Goal: Task Accomplishment & Management: Complete application form

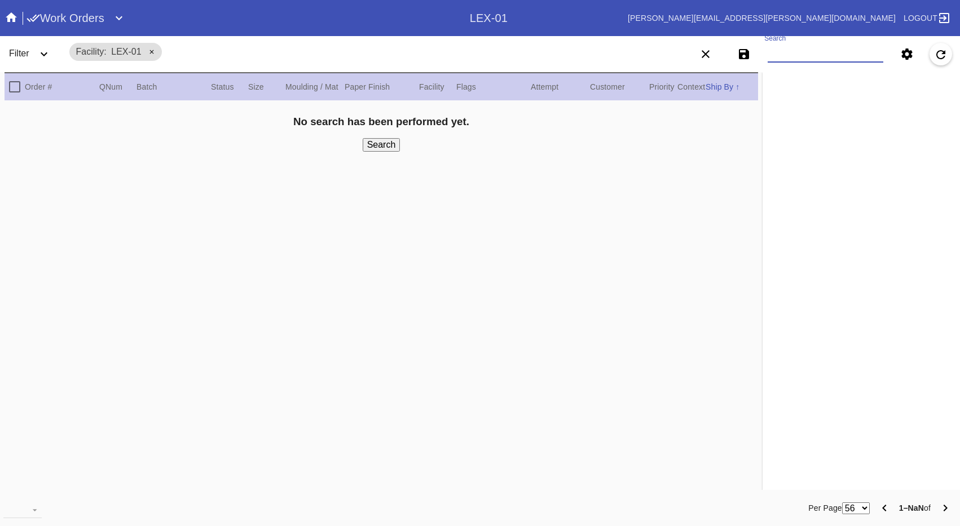
click at [816, 52] on input "Search" at bounding box center [826, 54] width 116 height 17
paste input "w711017290916275"
type input "w711017290916275"
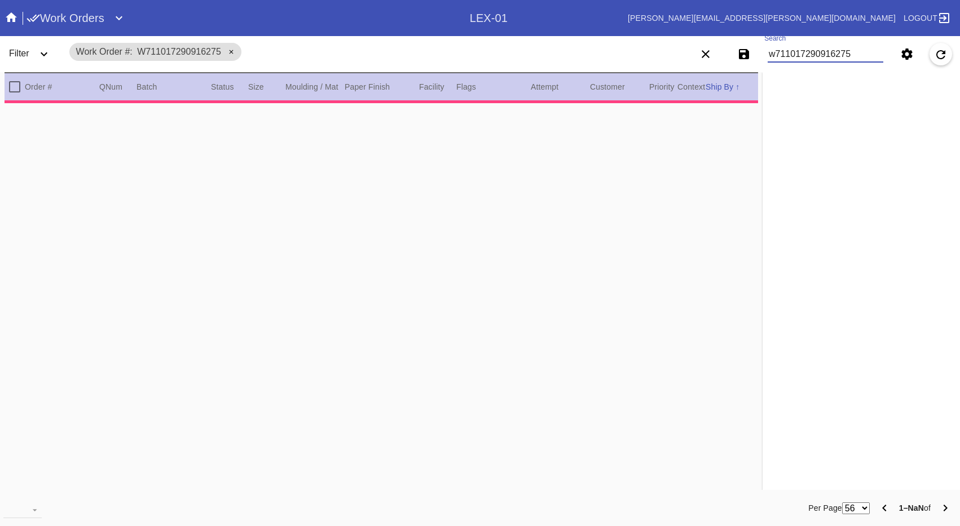
type textarea "***"
type input "0.0"
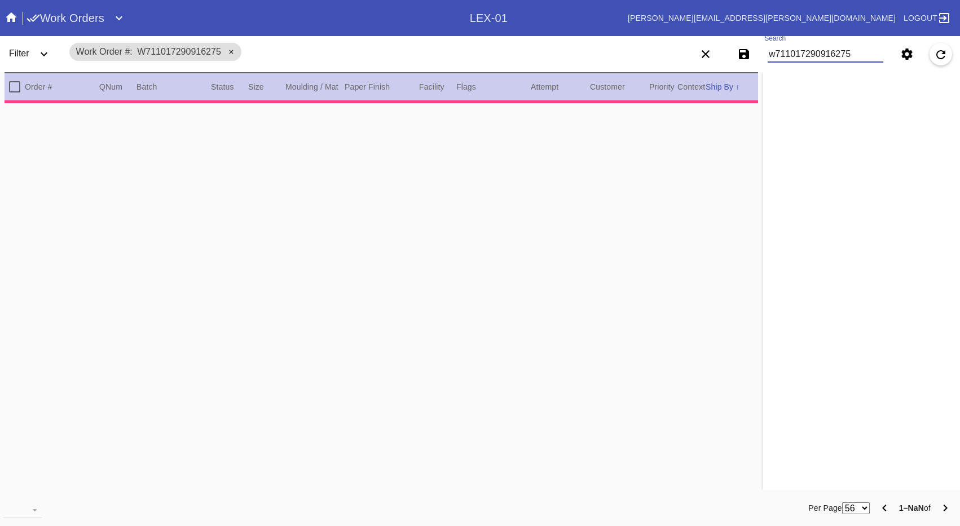
type input "0.1875"
type input "30.0"
type input "24.0"
type input "[DATE]"
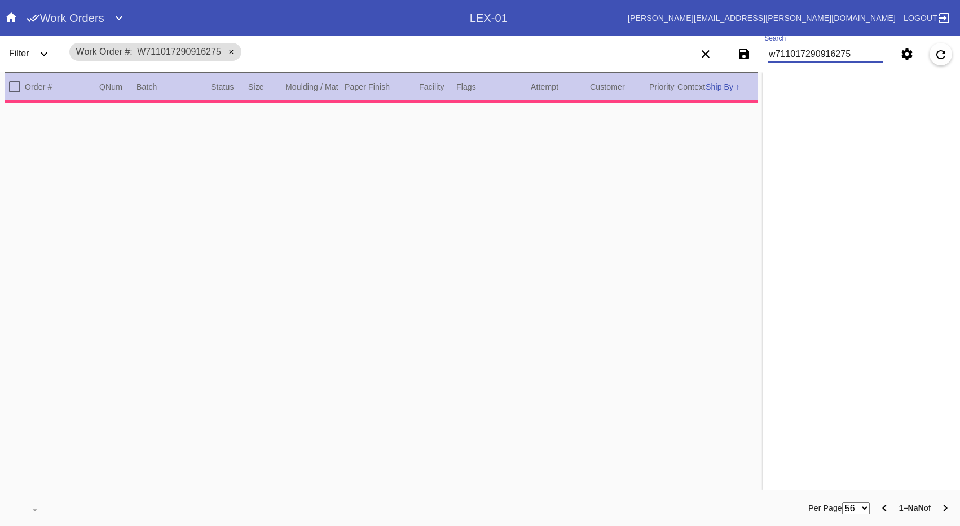
type input "[DATE]"
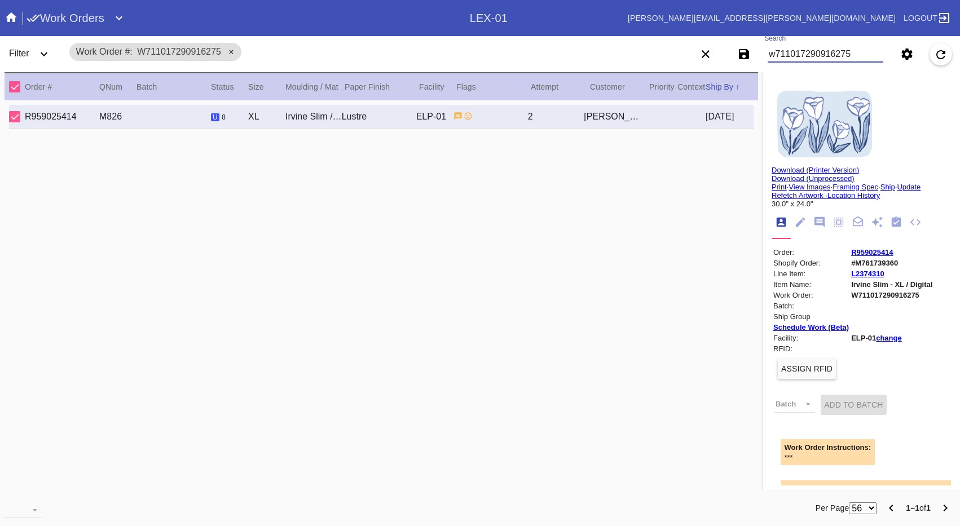
type input "w711017290916275"
drag, startPoint x: 907, startPoint y: 266, endPoint x: 854, endPoint y: 267, distance: 52.5
click at [854, 267] on td "#M761739360" at bounding box center [891, 263] width 82 height 10
copy td "M761739360"
click at [65, 16] on h1 "Work Orders" at bounding box center [66, 18] width 78 height 18
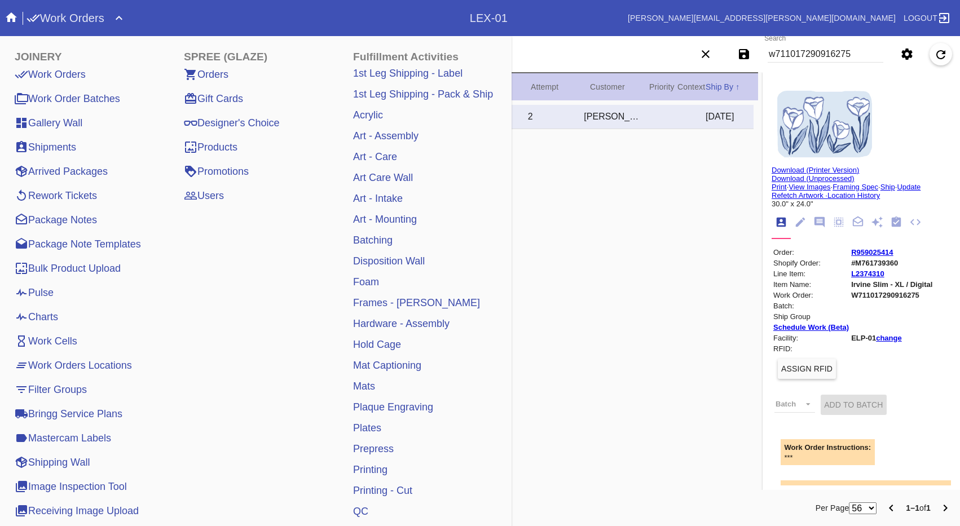
click at [703, 175] on div "R959025414 M826 u 8 XL Irvine Slim / No Mat Lustre ELP-01 2 [PERSON_NAME] [DATE]" at bounding box center [381, 292] width 753 height 385
click at [858, 47] on input "w711017290916275" at bounding box center [826, 54] width 116 height 17
drag, startPoint x: 868, startPoint y: 56, endPoint x: 769, endPoint y: 47, distance: 99.6
click at [769, 47] on div "Save filters to NEW SAVED FILTER All Active Holiday All Retail Stores (Gift & G…" at bounding box center [816, 54] width 288 height 32
paste input "R093043110"
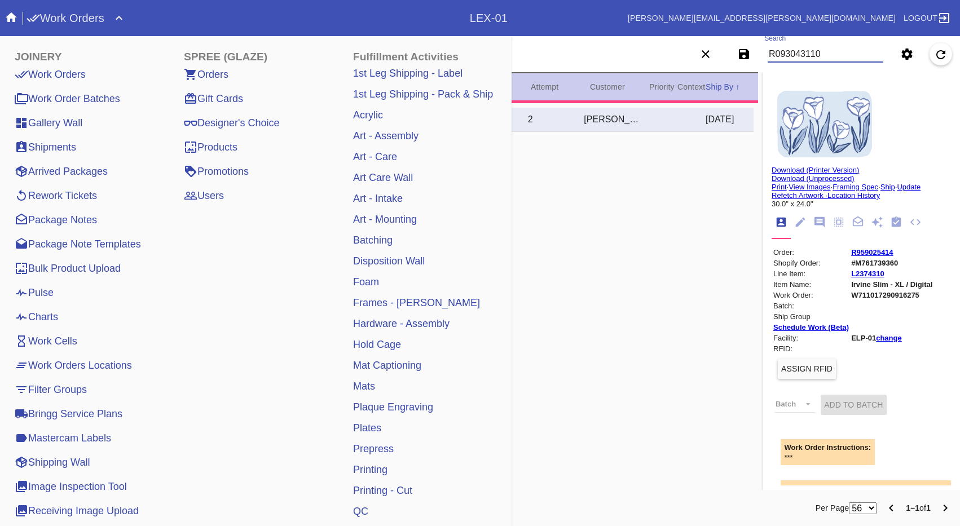
type input "R093043110"
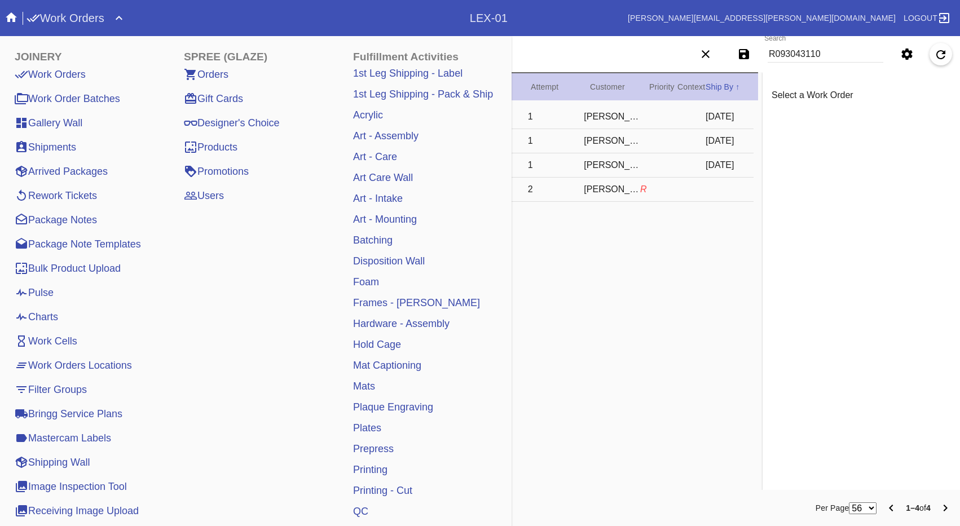
click at [662, 323] on div "R093043110 R254 s 0 XG [PERSON_NAME] Slim (Medium) / White LEX-01 1 [PERSON_NAM…" at bounding box center [381, 292] width 753 height 385
click at [567, 61] on md-chips-wrap "Order # R093043110" at bounding box center [345, 51] width 554 height 27
type textarea "***"
type input "0.0"
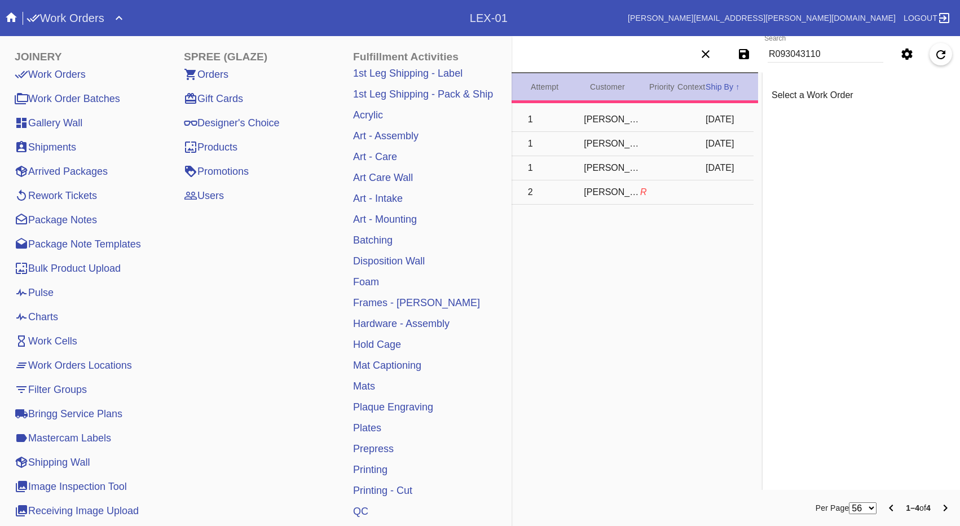
type input "0.0"
type input "0.1875"
type input "30.0"
type input "24.0"
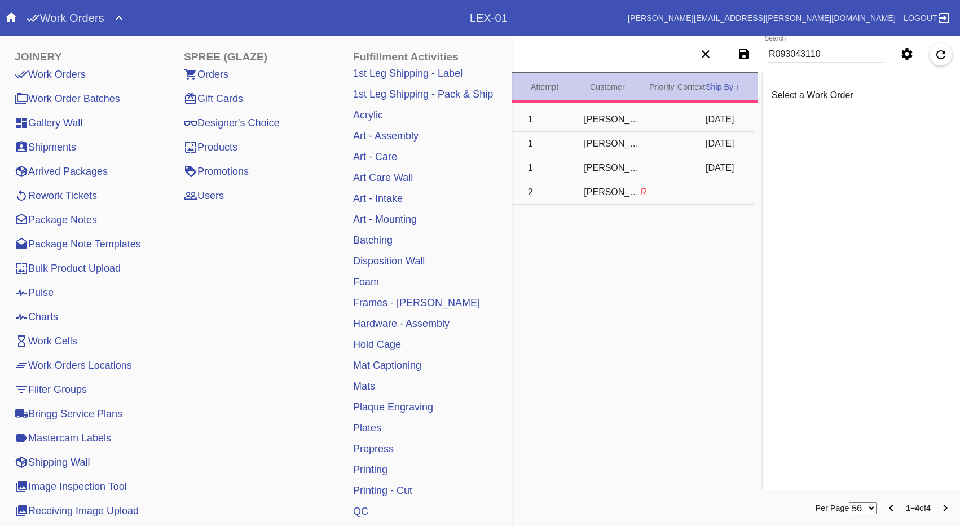
type input "[DATE]"
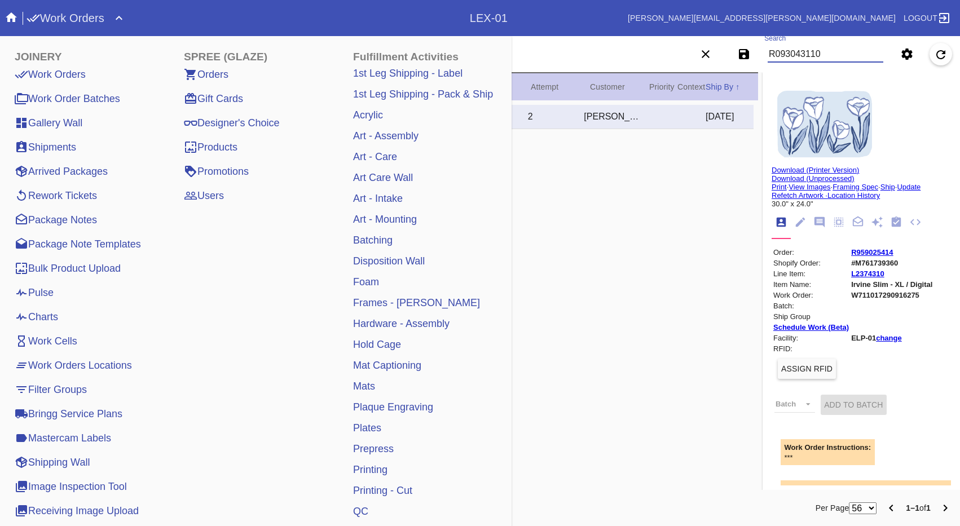
click at [715, 55] on body "Search .a { fill: #1d2019; } Spinner .a { fill: #1d2019; } Go to order example:…" at bounding box center [480, 263] width 960 height 526
paste input "R093043110"
type input "R093043110"
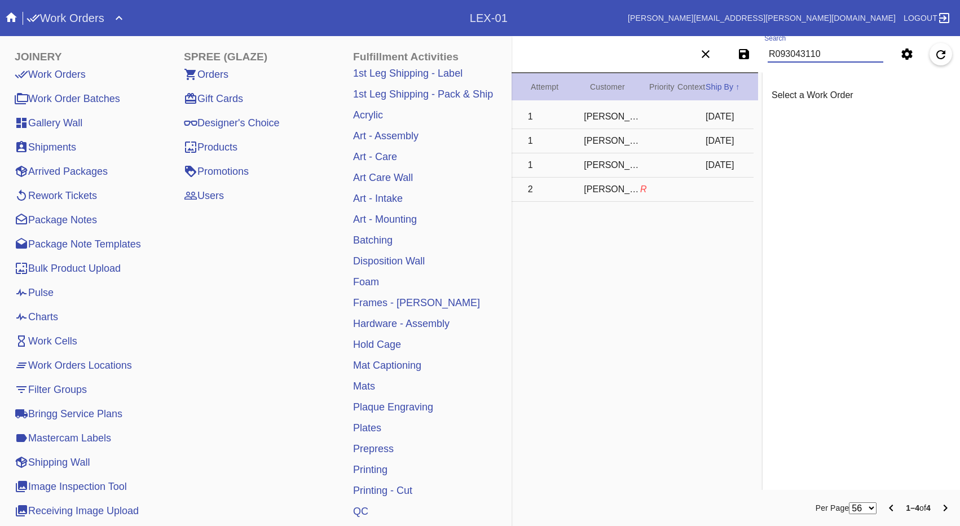
click at [617, 191] on div "[PERSON_NAME]" at bounding box center [612, 189] width 56 height 10
type input "3.0"
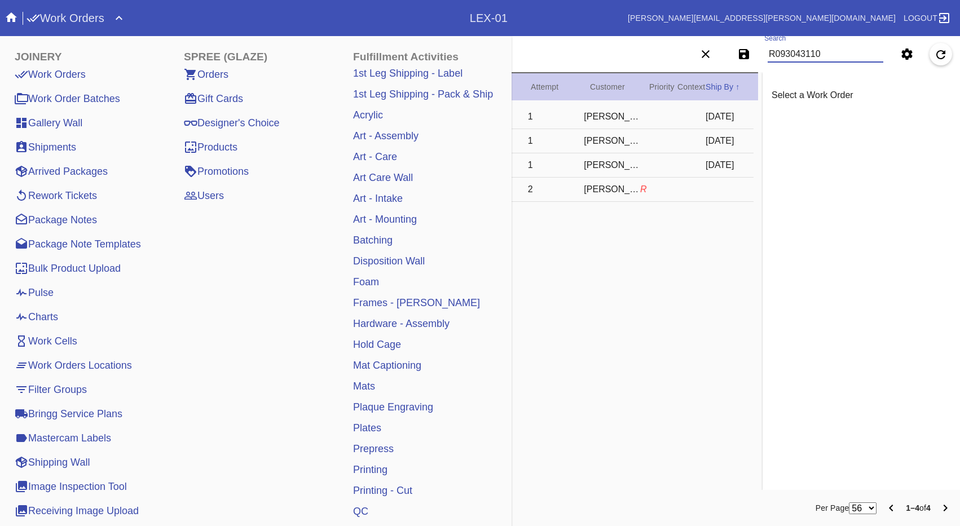
type input "0.1875"
type input "36.0"
type textarea "art is mounted on a board , corners dented , specks , dust and debris , denting…"
type input "[DATE]"
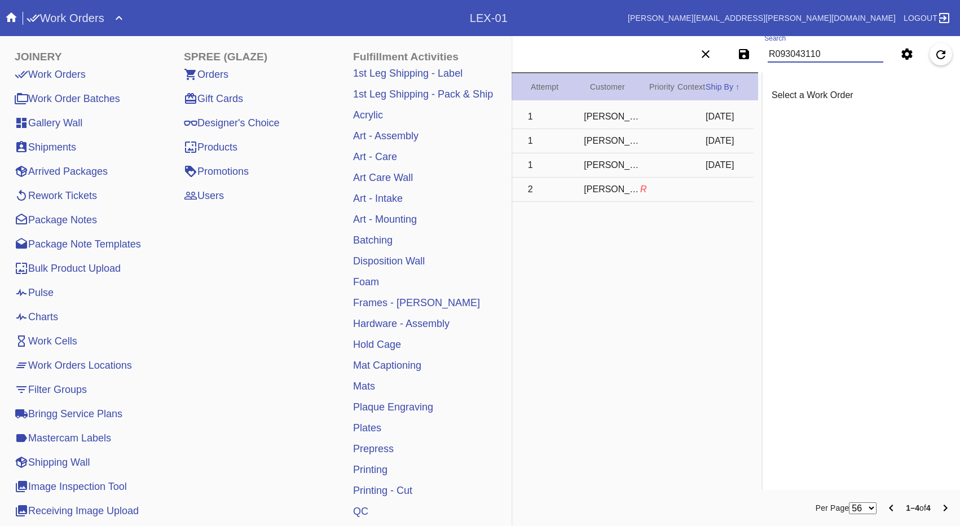
type input "[DATE]"
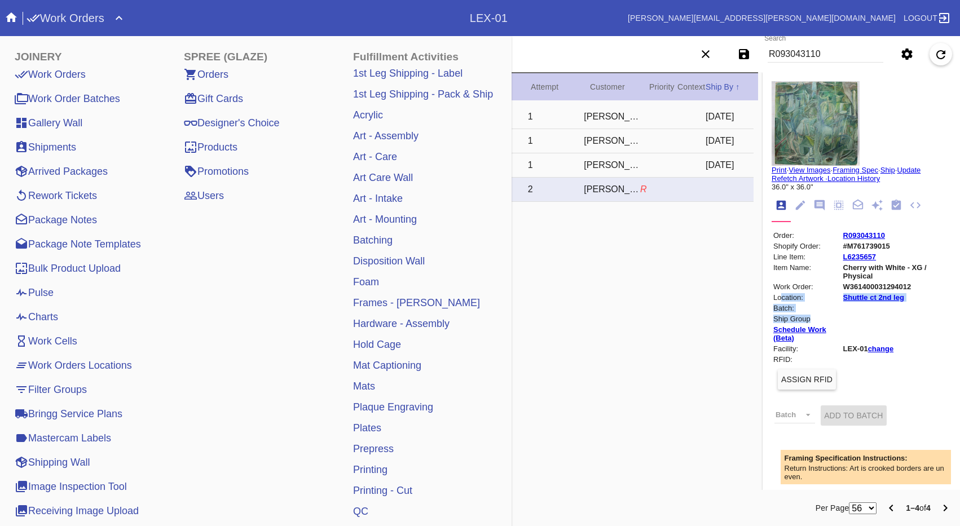
drag, startPoint x: 781, startPoint y: 306, endPoint x: 895, endPoint y: 320, distance: 114.8
click at [895, 320] on tbody "Order: R093043110 Shopify Order: #M761739015 Line Item: L6235657 Item Name: Che…" at bounding box center [861, 334] width 177 height 206
click at [895, 320] on td at bounding box center [896, 319] width 107 height 10
click at [896, 207] on icon "Workflow" at bounding box center [897, 205] width 10 height 10
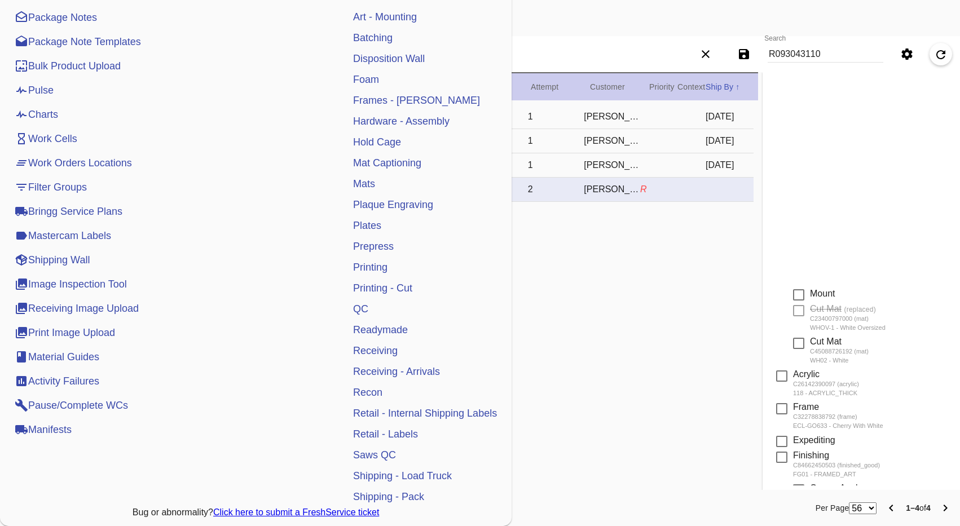
scroll to position [412, 0]
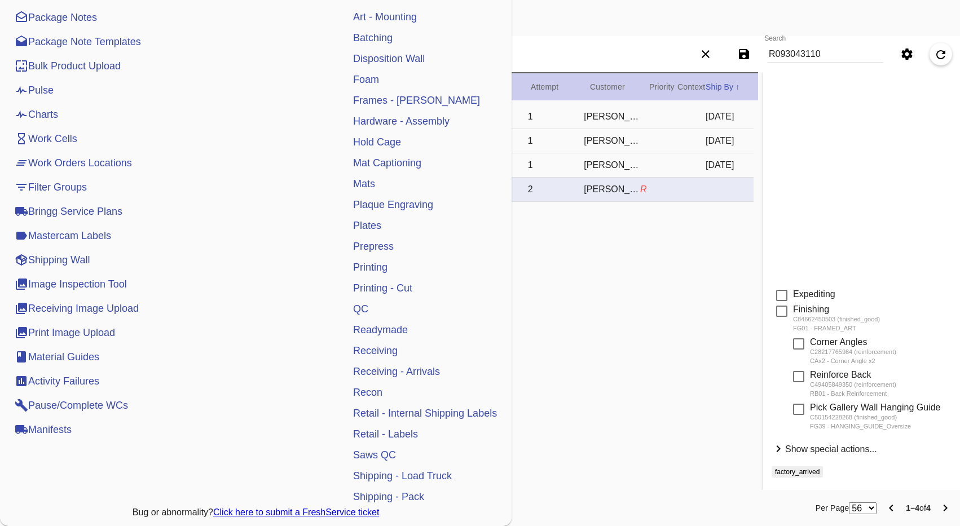
click at [647, 334] on div "R093043110 R254 s 0 XG [PERSON_NAME] Slim (Medium) / White LEX-01 1 [PERSON_NAM…" at bounding box center [381, 292] width 753 height 385
click at [561, 51] on md-chips-wrap "Order # R093043110" at bounding box center [345, 51] width 554 height 27
